Goal: Information Seeking & Learning: Learn about a topic

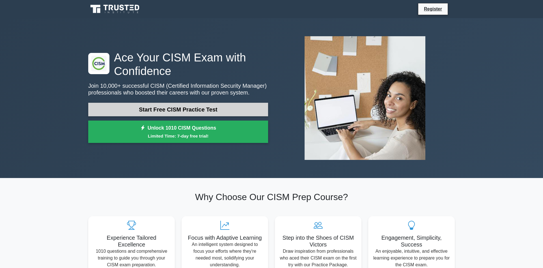
click at [208, 113] on link "Start Free CISM Practice Test" at bounding box center [178, 110] width 180 height 14
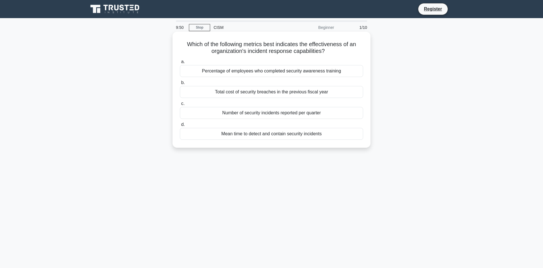
click at [235, 131] on div "Mean time to detect and contain security incidents" at bounding box center [271, 134] width 183 height 12
click at [180, 126] on input "d. Mean time to detect and contain security incidents" at bounding box center [180, 125] width 0 height 4
click at [275, 135] on div "Developing audience-specific message templates" at bounding box center [271, 134] width 183 height 12
click at [180, 126] on input "d. Developing audience-specific message templates" at bounding box center [180, 125] width 0 height 4
click at [309, 73] on div "Conducting extensive theoretical lectures on incident types" at bounding box center [271, 71] width 183 height 12
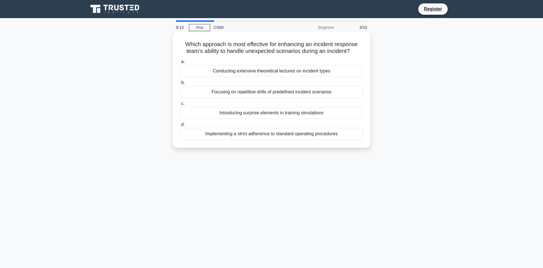
click at [180, 64] on input "a. Conducting extensive theoretical lectures on incident types" at bounding box center [180, 62] width 0 height 4
click at [271, 92] on div "Conduct a thorough root cause analysis" at bounding box center [271, 92] width 183 height 12
click at [180, 84] on input "b. Conduct a thorough root cause analysis" at bounding box center [180, 83] width 0 height 4
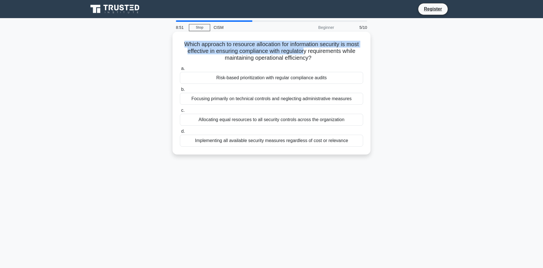
drag, startPoint x: 184, startPoint y: 45, endPoint x: 304, endPoint y: 49, distance: 120.2
click at [304, 49] on h5 "Which approach to resource allocation for information security is most effectiv…" at bounding box center [271, 51] width 184 height 21
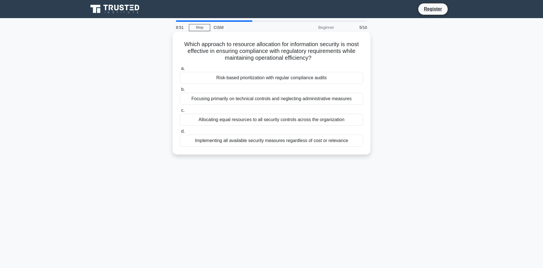
click at [270, 61] on h5 "Which approach to resource allocation for information security is most effectiv…" at bounding box center [271, 51] width 184 height 21
click at [245, 79] on div "Risk-based prioritization with regular compliance audits" at bounding box center [271, 78] width 183 height 12
click at [180, 70] on input "a. Risk-based prioritization with regular compliance audits" at bounding box center [180, 69] width 0 height 4
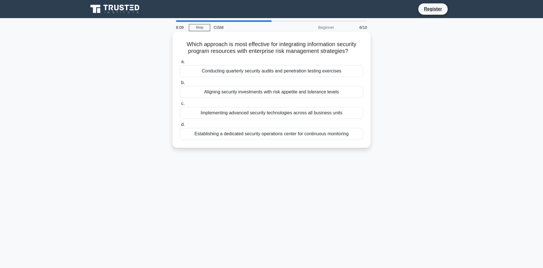
click at [280, 90] on div "Aligning security investments with risk appetite and tolerance levels" at bounding box center [271, 92] width 183 height 12
click at [180, 84] on input "b. Aligning security investments with risk appetite and tolerance levels" at bounding box center [180, 83] width 0 height 4
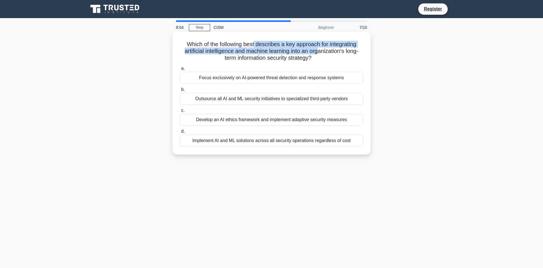
drag, startPoint x: 255, startPoint y: 45, endPoint x: 316, endPoint y: 49, distance: 61.8
click at [316, 49] on h5 "Which of the following best describes a key approach for integrating artificial…" at bounding box center [271, 51] width 184 height 21
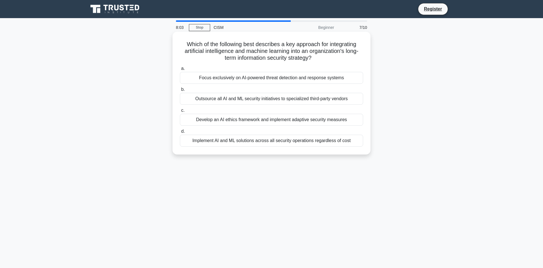
click at [329, 49] on h5 "Which of the following best describes a key approach for integrating artificial…" at bounding box center [271, 51] width 184 height 21
click at [253, 121] on div "Develop an AI ethics framework and implement adaptive security measures" at bounding box center [271, 120] width 183 height 12
click at [180, 112] on input "c. Develop an AI ethics framework and implement adaptive security measures" at bounding box center [180, 111] width 0 height 4
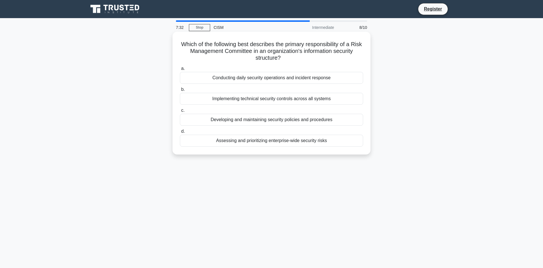
click at [293, 142] on div "Assessing and prioritizing enterprise-wide security risks" at bounding box center [271, 141] width 183 height 12
click at [180, 133] on input "d. Assessing and prioritizing enterprise-wide security risks" at bounding box center [180, 131] width 0 height 4
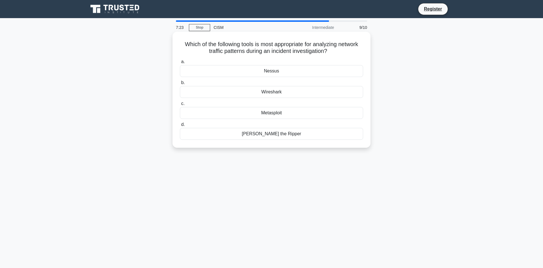
click at [268, 91] on div "Wireshark" at bounding box center [271, 92] width 183 height 12
click at [180, 84] on input "b. Wireshark" at bounding box center [180, 83] width 0 height 4
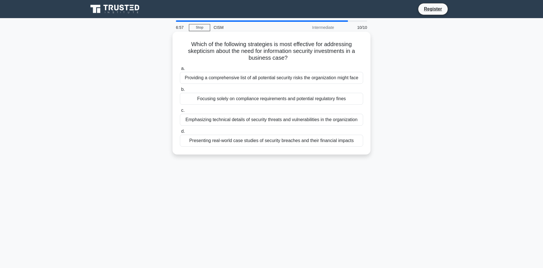
click at [281, 143] on div "Presenting real-world case studies of security breaches and their financial imp…" at bounding box center [271, 141] width 183 height 12
click at [180, 133] on input "d. Presenting real-world case studies of security breaches and their financial …" at bounding box center [180, 131] width 0 height 4
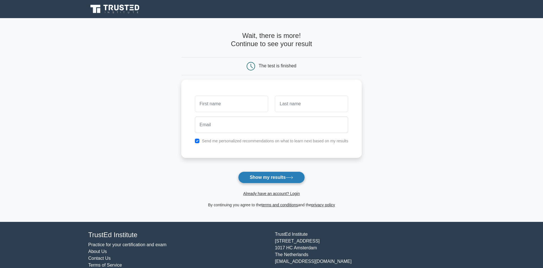
click at [261, 180] on button "Show my results" at bounding box center [271, 177] width 67 height 12
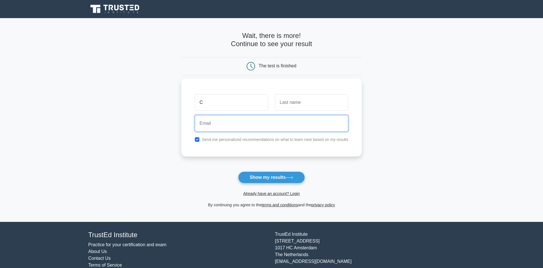
drag, startPoint x: 220, startPoint y: 118, endPoint x: 220, endPoint y: 114, distance: 3.4
click at [220, 116] on input "email" at bounding box center [271, 123] width 153 height 16
click at [222, 104] on input "C" at bounding box center [231, 102] width 73 height 16
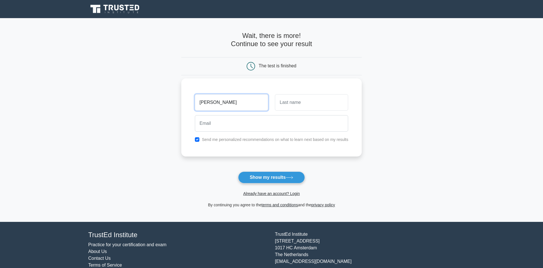
type input "chelsea"
click at [284, 105] on input "text" at bounding box center [311, 102] width 73 height 16
type input "kamau"
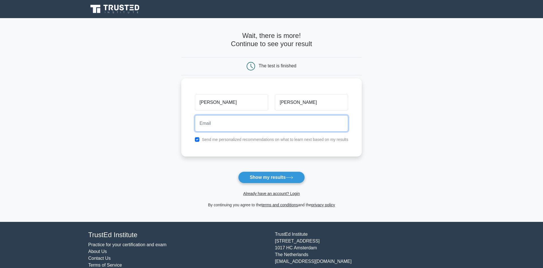
click at [280, 118] on input "email" at bounding box center [271, 123] width 153 height 16
type input "kamauchelsea4@gmail.com"
click at [209, 138] on label "Send me personalized recommendations on what to learn next based on my results" at bounding box center [275, 139] width 146 height 5
click at [196, 138] on input "checkbox" at bounding box center [197, 139] width 5 height 5
checkbox input "false"
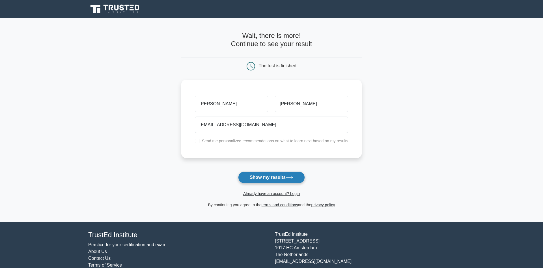
click at [268, 178] on button "Show my results" at bounding box center [271, 177] width 67 height 12
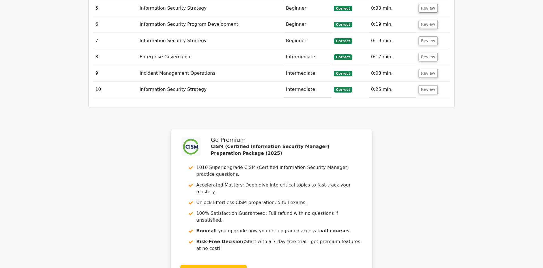
scroll to position [692, 0]
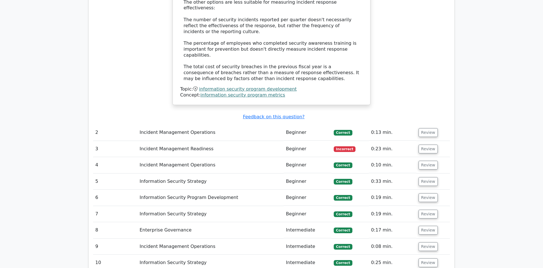
click at [260, 141] on td "Incident Management Readiness" at bounding box center [210, 149] width 146 height 16
click at [421, 144] on button "Review" at bounding box center [427, 148] width 19 height 9
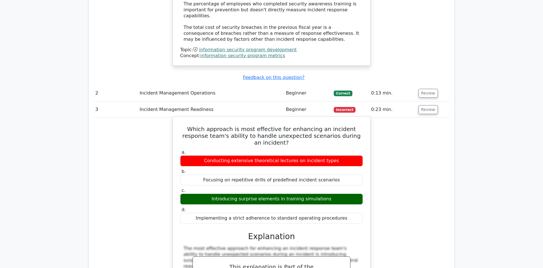
scroll to position [749, 0]
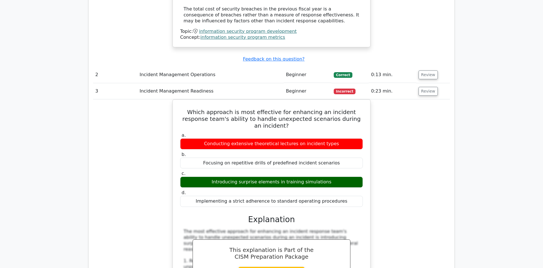
drag, startPoint x: 424, startPoint y: 50, endPoint x: 415, endPoint y: 56, distance: 10.8
click at [424, 87] on button "Review" at bounding box center [427, 91] width 19 height 9
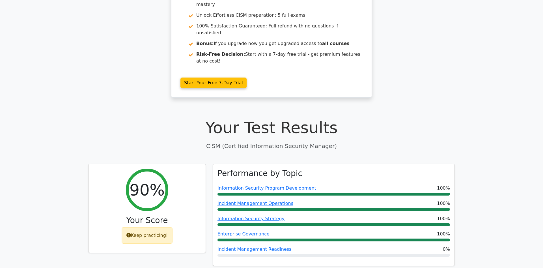
scroll to position [0, 0]
